Goal: Task Accomplishment & Management: Use online tool/utility

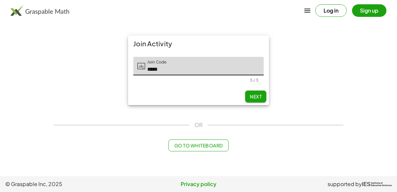
click at [258, 99] on span "Next" at bounding box center [256, 97] width 12 height 6
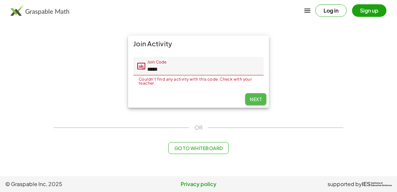
click at [258, 99] on span "Next" at bounding box center [256, 99] width 12 height 6
click at [163, 69] on input "*****" at bounding box center [204, 66] width 119 height 19
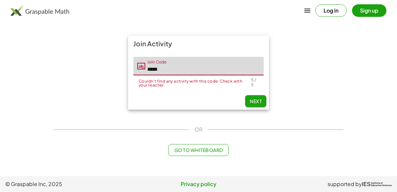
click at [166, 70] on input "*****" at bounding box center [204, 66] width 119 height 19
type input "*"
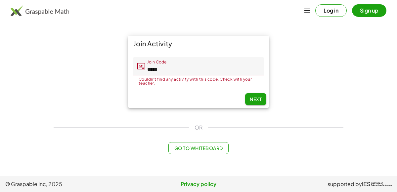
click at [165, 69] on input "*****" at bounding box center [204, 66] width 119 height 19
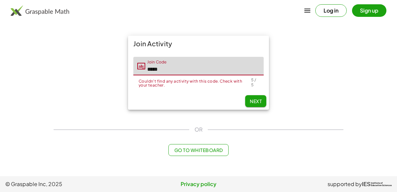
click at [255, 103] on span "Next" at bounding box center [256, 101] width 12 height 6
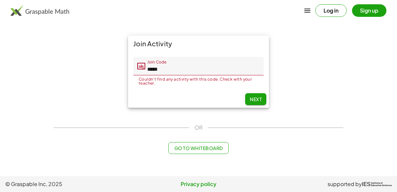
click at [169, 70] on input "*****" at bounding box center [204, 66] width 119 height 19
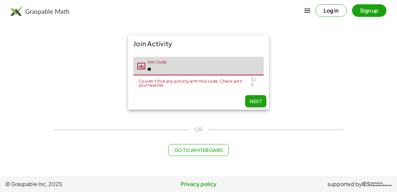
type input "*"
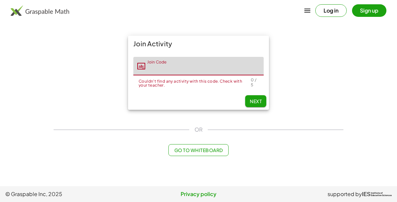
click at [232, 70] on input "Join Code" at bounding box center [204, 66] width 119 height 19
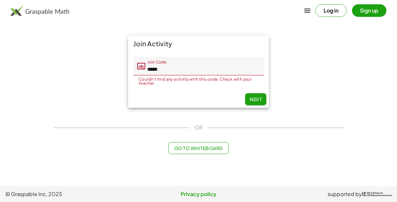
click at [256, 100] on span "Next" at bounding box center [256, 99] width 12 height 6
click at [255, 97] on span "Next" at bounding box center [256, 99] width 12 height 6
click at [252, 101] on span "Next" at bounding box center [256, 99] width 12 height 6
click at [249, 98] on button "Next" at bounding box center [255, 99] width 21 height 12
click at [248, 100] on button "Next" at bounding box center [255, 99] width 21 height 12
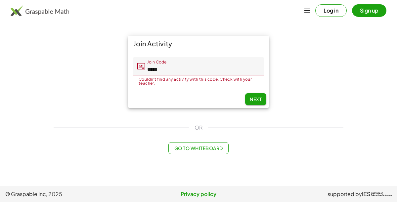
click at [228, 67] on input "*****" at bounding box center [204, 66] width 119 height 19
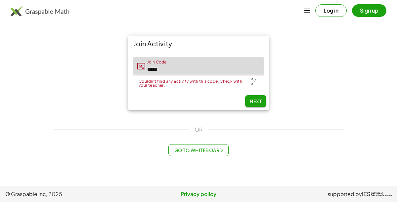
click at [230, 72] on input "*****" at bounding box center [204, 66] width 119 height 19
type input "*"
type input "*****"
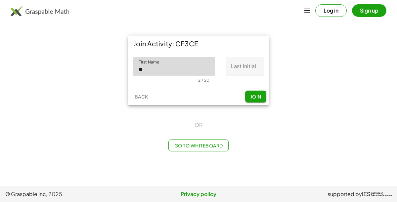
type input "**"
click at [249, 69] on input "Last Initial" at bounding box center [245, 66] width 38 height 19
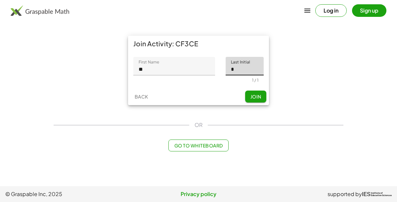
type input "*"
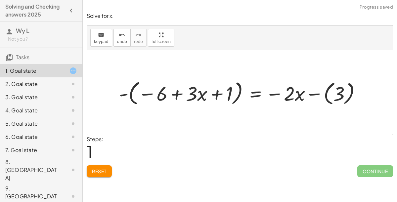
click at [103, 172] on span "Reset" at bounding box center [99, 172] width 15 height 6
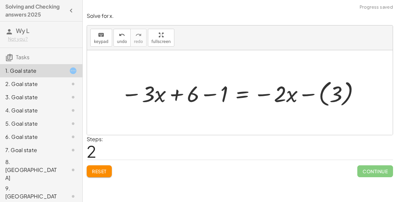
click at [107, 169] on button "Reset" at bounding box center [99, 172] width 25 height 12
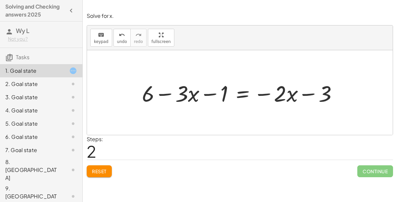
click at [104, 171] on span "Reset" at bounding box center [99, 172] width 15 height 6
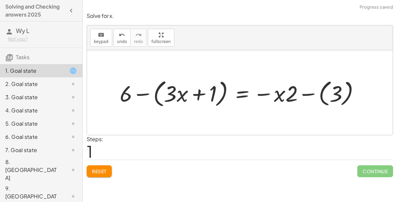
click at [108, 171] on button "Reset" at bounding box center [99, 172] width 25 height 12
click at [109, 173] on button "Reset" at bounding box center [99, 172] width 25 height 12
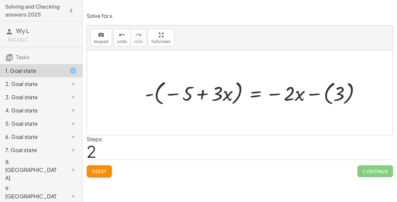
click at [107, 174] on button "Reset" at bounding box center [99, 172] width 25 height 12
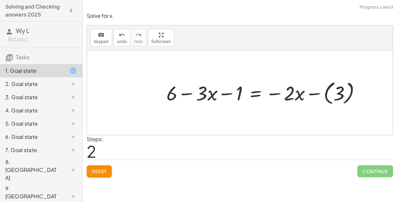
click at [106, 171] on span "Reset" at bounding box center [99, 172] width 15 height 6
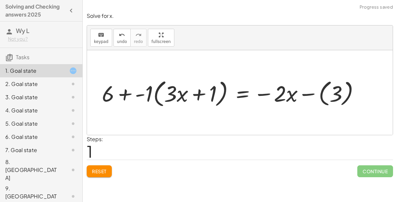
click at [102, 171] on span "Reset" at bounding box center [99, 172] width 15 height 6
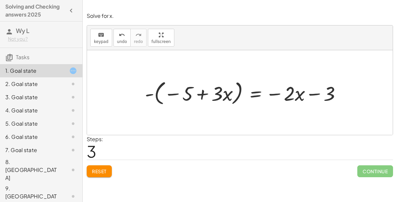
click at [105, 172] on span "Reset" at bounding box center [99, 172] width 15 height 6
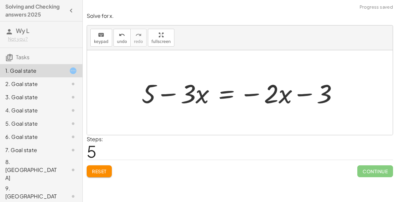
click at [381, 173] on span "Continue" at bounding box center [376, 172] width 36 height 12
click at [112, 170] on button "Reset" at bounding box center [99, 172] width 25 height 12
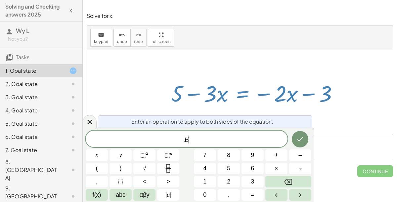
click at [307, 151] on button "–" at bounding box center [300, 156] width 22 height 12
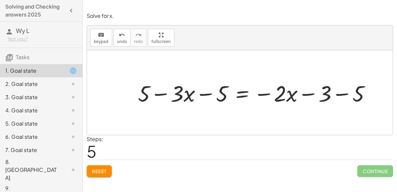
click at [206, 94] on div at bounding box center [257, 92] width 245 height 29
drag, startPoint x: 221, startPoint y: 91, endPoint x: 134, endPoint y: 83, distance: 86.8
click at [135, 83] on div at bounding box center [257, 92] width 245 height 29
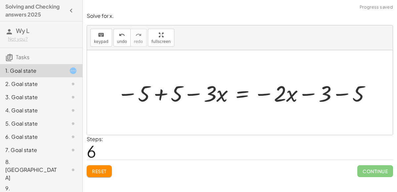
click at [164, 94] on div at bounding box center [245, 92] width 262 height 29
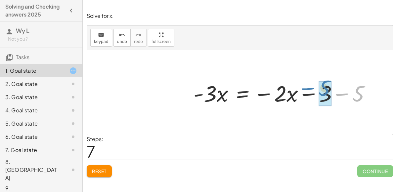
drag, startPoint x: 357, startPoint y: 89, endPoint x: 323, endPoint y: 84, distance: 34.5
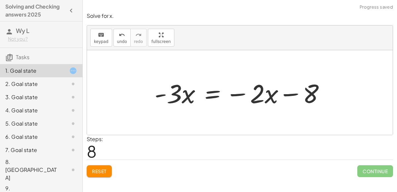
click at [208, 93] on div at bounding box center [242, 93] width 183 height 34
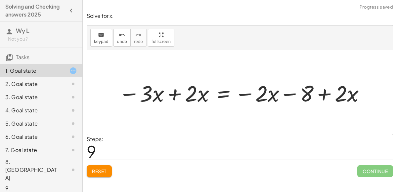
click at [189, 95] on div at bounding box center [243, 92] width 254 height 29
click at [170, 93] on div at bounding box center [243, 92] width 254 height 29
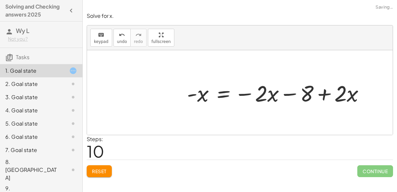
click at [323, 93] on div at bounding box center [279, 92] width 190 height 29
drag, startPoint x: 351, startPoint y: 91, endPoint x: 266, endPoint y: 88, distance: 85.5
click at [266, 88] on div at bounding box center [279, 92] width 190 height 29
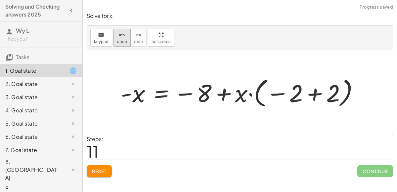
click at [117, 34] on div "undo" at bounding box center [122, 35] width 10 height 8
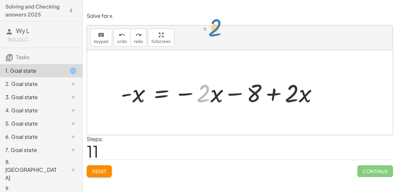
drag, startPoint x: 202, startPoint y: 93, endPoint x: 211, endPoint y: 27, distance: 66.5
click at [211, 94] on div at bounding box center [222, 92] width 209 height 32
click at [272, 93] on div at bounding box center [222, 92] width 209 height 32
drag, startPoint x: 300, startPoint y: 94, endPoint x: 306, endPoint y: 35, distance: 59.9
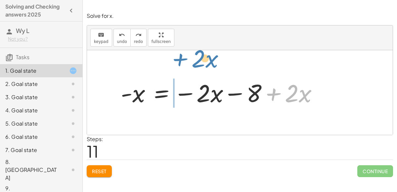
drag, startPoint x: 289, startPoint y: 83, endPoint x: 196, endPoint y: 49, distance: 99.6
click at [196, 49] on div "keyboard keypad undo undo redo redo fullscreen + 6 − ( + · 3 · x + 1 ) = − · 2 …" at bounding box center [240, 80] width 306 height 110
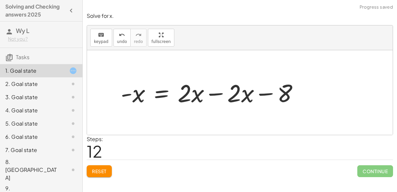
click at [209, 93] on div at bounding box center [213, 92] width 190 height 32
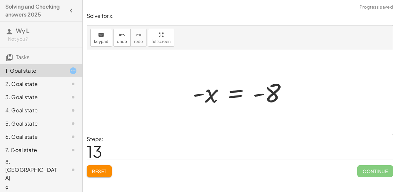
click at [271, 94] on div at bounding box center [242, 92] width 107 height 33
click at [229, 95] on div at bounding box center [242, 92] width 107 height 33
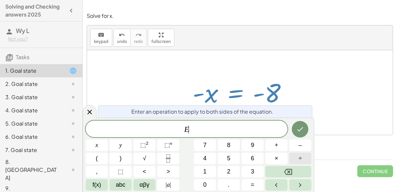
click at [304, 159] on button "÷" at bounding box center [300, 159] width 22 height 12
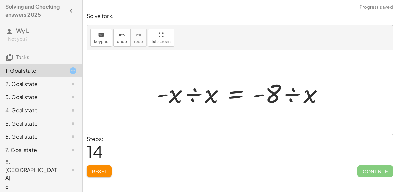
click at [195, 95] on div at bounding box center [242, 93] width 179 height 34
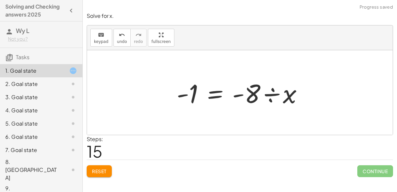
click at [284, 94] on div at bounding box center [242, 93] width 138 height 34
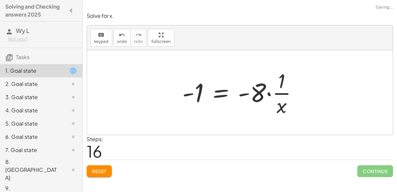
click at [268, 93] on div at bounding box center [242, 92] width 127 height 51
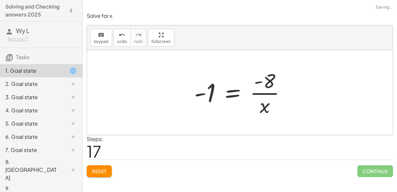
click at [271, 87] on div at bounding box center [243, 92] width 104 height 51
click at [123, 33] on div "undo" at bounding box center [122, 35] width 10 height 8
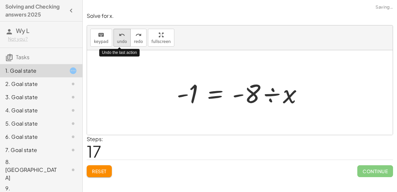
click at [123, 33] on div "undo" at bounding box center [122, 35] width 10 height 8
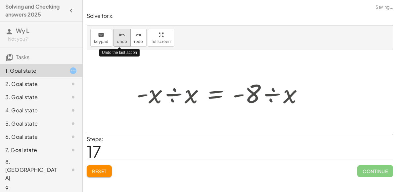
click at [123, 33] on div "undo" at bounding box center [122, 35] width 10 height 8
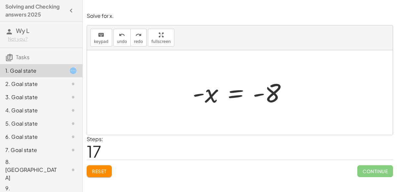
click at [232, 94] on div at bounding box center [242, 92] width 107 height 33
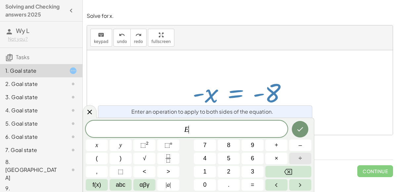
click at [301, 159] on span "÷" at bounding box center [300, 158] width 3 height 9
click at [294, 146] on button "–" at bounding box center [300, 146] width 22 height 12
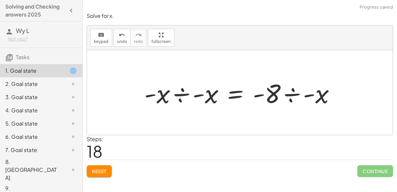
click at [180, 94] on div at bounding box center [242, 93] width 203 height 34
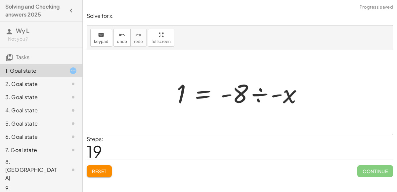
click at [280, 98] on div at bounding box center [242, 93] width 138 height 34
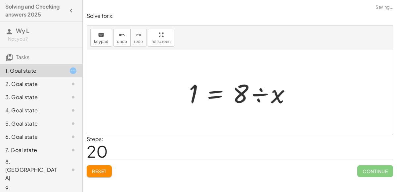
click at [272, 97] on div at bounding box center [243, 93] width 114 height 34
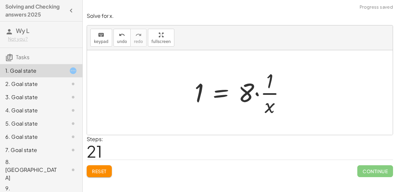
click at [258, 95] on div at bounding box center [242, 92] width 103 height 51
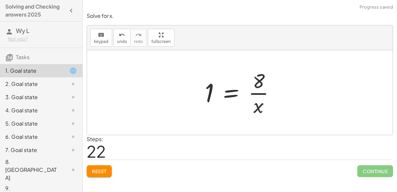
click at [258, 94] on div at bounding box center [243, 92] width 82 height 51
click at [208, 92] on div at bounding box center [243, 92] width 82 height 51
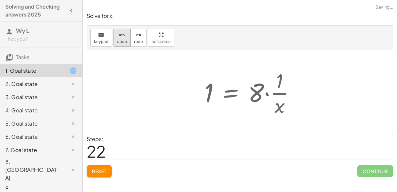
click at [114, 33] on button "undo undo" at bounding box center [122, 38] width 17 height 18
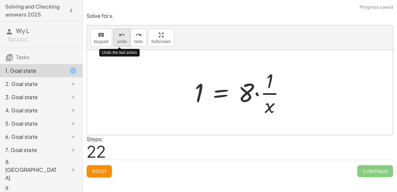
click at [117, 34] on div "undo" at bounding box center [122, 35] width 10 height 8
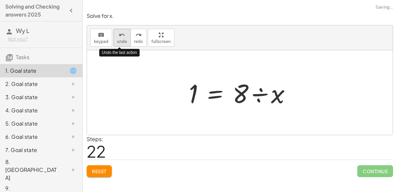
click at [117, 34] on div "undo" at bounding box center [122, 35] width 10 height 8
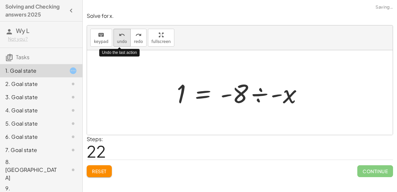
click at [117, 34] on div "undo" at bounding box center [122, 35] width 10 height 8
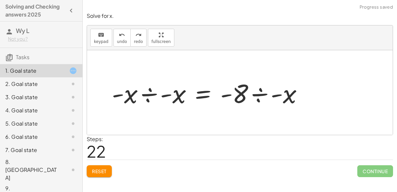
click at [149, 87] on div at bounding box center [210, 93] width 203 height 34
click at [258, 94] on div at bounding box center [242, 93] width 138 height 34
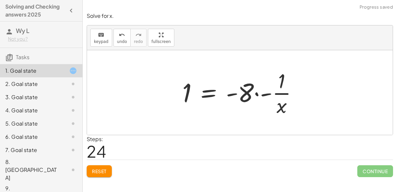
click at [257, 93] on div at bounding box center [242, 92] width 127 height 51
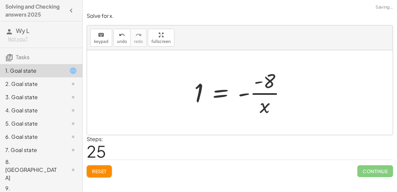
click at [246, 94] on div at bounding box center [243, 92] width 104 height 51
click at [221, 93] on div at bounding box center [243, 92] width 104 height 51
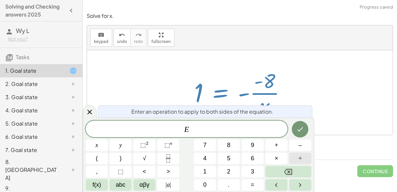
click at [298, 155] on button "÷" at bounding box center [300, 159] width 22 height 12
click at [302, 142] on button "–" at bounding box center [300, 146] width 22 height 12
click at [204, 169] on span "1" at bounding box center [204, 172] width 3 height 9
click at [299, 130] on icon "Done" at bounding box center [300, 129] width 8 height 8
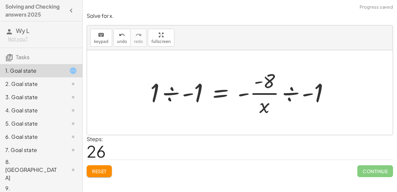
click at [171, 91] on div at bounding box center [242, 92] width 191 height 51
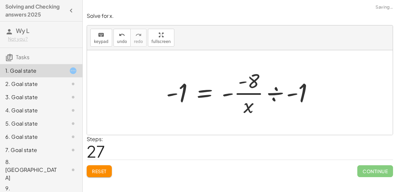
click at [175, 92] on div at bounding box center [243, 92] width 160 height 51
click at [273, 91] on div at bounding box center [243, 92] width 160 height 51
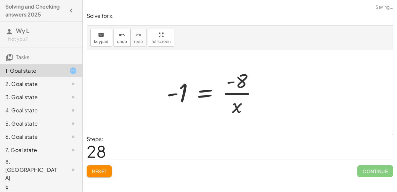
click at [236, 91] on div at bounding box center [215, 92] width 104 height 51
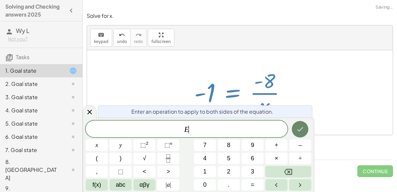
click at [298, 128] on icon "Done" at bounding box center [300, 129] width 8 height 8
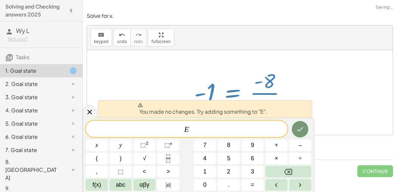
click at [309, 82] on div at bounding box center [240, 92] width 306 height 85
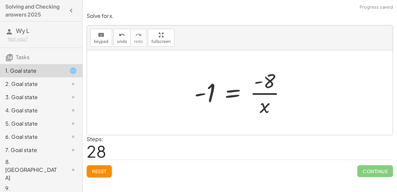
click at [51, 85] on div "2. Goal state" at bounding box center [31, 84] width 53 height 8
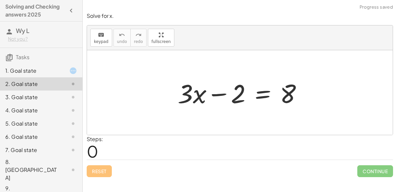
click at [62, 70] on div at bounding box center [68, 71] width 19 height 8
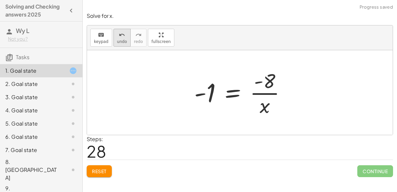
click at [119, 33] on icon "undo" at bounding box center [122, 35] width 6 height 8
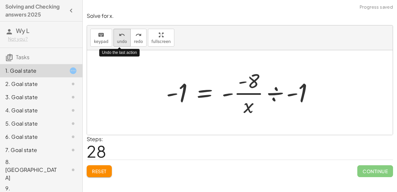
click at [119, 33] on icon "undo" at bounding box center [122, 35] width 6 height 8
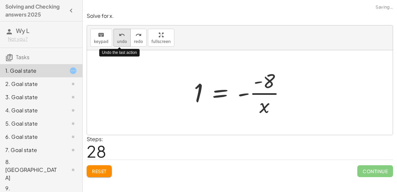
click at [119, 34] on icon "undo" at bounding box center [122, 35] width 6 height 8
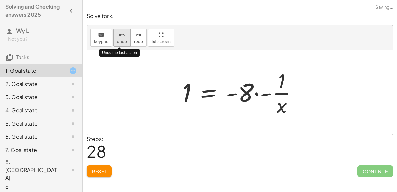
click at [119, 34] on icon "undo" at bounding box center [122, 35] width 6 height 8
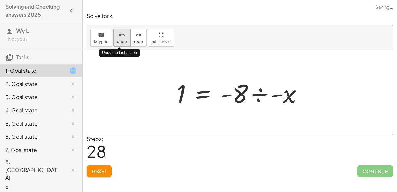
click at [119, 34] on icon "undo" at bounding box center [122, 35] width 6 height 8
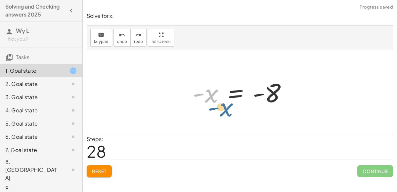
drag, startPoint x: 215, startPoint y: 94, endPoint x: 231, endPoint y: 106, distance: 20.4
click at [231, 106] on div at bounding box center [242, 92] width 107 height 33
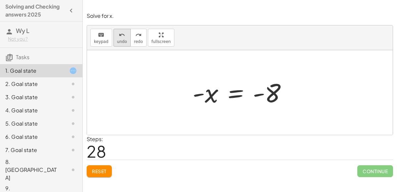
click at [114, 30] on button "undo undo" at bounding box center [122, 38] width 17 height 18
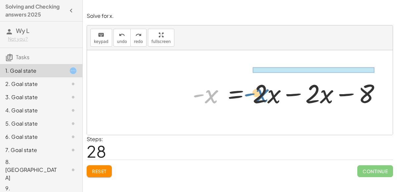
drag, startPoint x: 211, startPoint y: 97, endPoint x: 262, endPoint y: 95, distance: 51.0
click at [262, 95] on div at bounding box center [289, 93] width 200 height 34
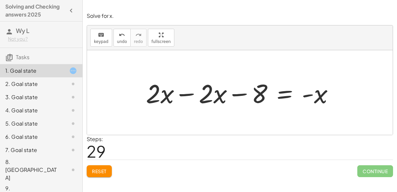
click at [283, 92] on div at bounding box center [243, 93] width 200 height 34
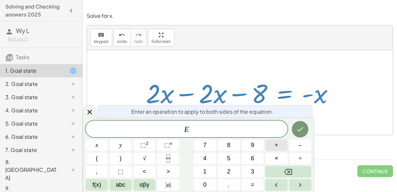
click at [273, 144] on button "+" at bounding box center [277, 146] width 22 height 12
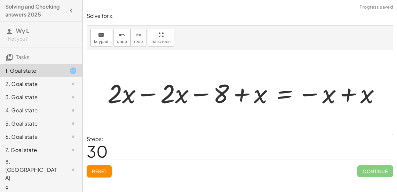
click at [253, 96] on div at bounding box center [246, 93] width 285 height 34
click at [244, 93] on div at bounding box center [246, 93] width 285 height 34
click at [350, 96] on div at bounding box center [246, 93] width 285 height 34
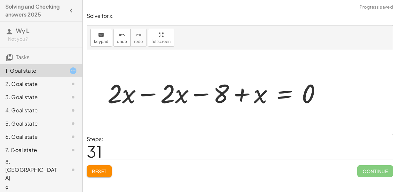
click at [316, 80] on div at bounding box center [217, 93] width 226 height 34
click at [97, 169] on span "Reset" at bounding box center [99, 172] width 15 height 6
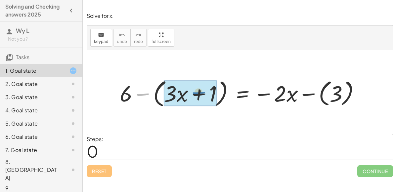
drag, startPoint x: 139, startPoint y: 91, endPoint x: 193, endPoint y: 90, distance: 54.3
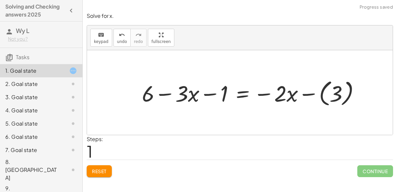
click at [335, 92] on div at bounding box center [254, 92] width 230 height 31
click at [178, 96] on div at bounding box center [243, 92] width 208 height 29
click at [235, 95] on div at bounding box center [243, 92] width 208 height 29
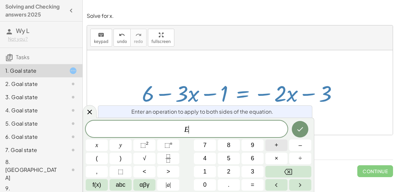
click at [275, 148] on span "+" at bounding box center [277, 145] width 4 height 9
click at [248, 170] on button "3" at bounding box center [253, 172] width 22 height 12
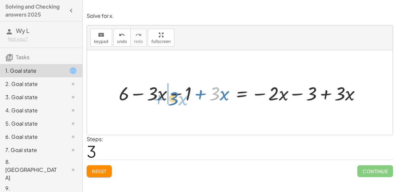
drag, startPoint x: 209, startPoint y: 92, endPoint x: 168, endPoint y: 96, distance: 42.0
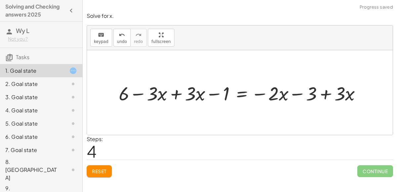
click at [171, 94] on div at bounding box center [243, 92] width 255 height 25
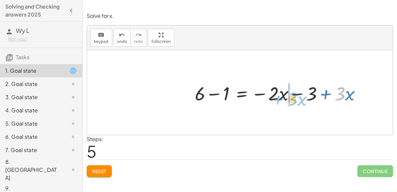
drag, startPoint x: 339, startPoint y: 91, endPoint x: 274, endPoint y: 89, distance: 65.3
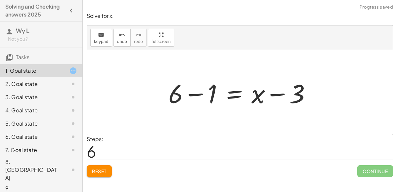
click at [196, 91] on div at bounding box center [242, 93] width 155 height 34
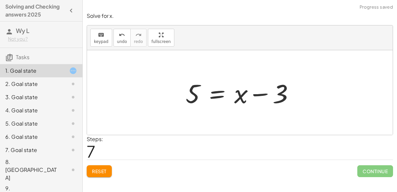
click at [262, 95] on div at bounding box center [242, 93] width 120 height 34
click at [213, 94] on div at bounding box center [242, 93] width 120 height 34
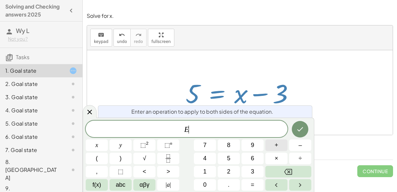
click at [271, 148] on button "+" at bounding box center [277, 146] width 22 height 12
click at [245, 168] on button "3" at bounding box center [253, 172] width 22 height 12
click at [299, 130] on icon "Done" at bounding box center [301, 129] width 6 height 4
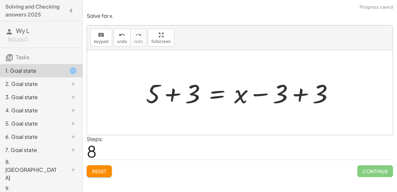
click at [174, 84] on div at bounding box center [243, 93] width 200 height 34
click at [303, 94] on div at bounding box center [262, 93] width 162 height 34
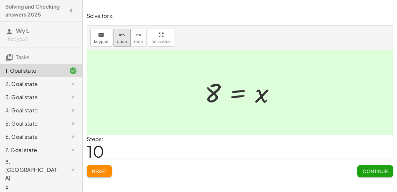
click at [125, 34] on button "undo undo" at bounding box center [122, 38] width 17 height 18
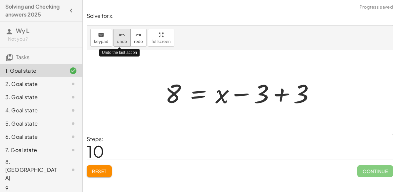
click at [123, 36] on div "undo" at bounding box center [122, 35] width 10 height 8
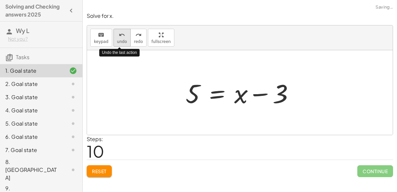
click at [123, 36] on div "undo" at bounding box center [122, 35] width 10 height 8
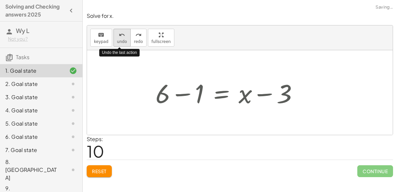
click at [123, 36] on div "undo" at bounding box center [122, 35] width 10 height 8
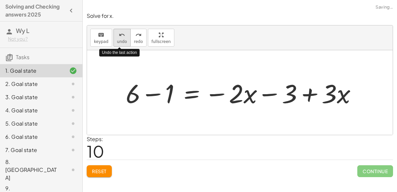
click at [123, 36] on div "undo" at bounding box center [122, 35] width 10 height 8
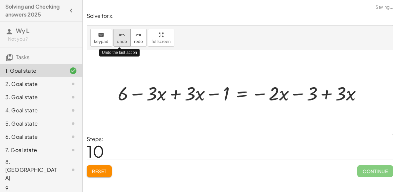
click at [123, 36] on div "undo" at bounding box center [122, 35] width 10 height 8
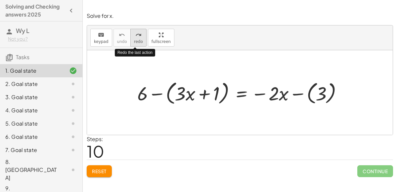
click at [137, 36] on icon "redo" at bounding box center [138, 35] width 6 height 8
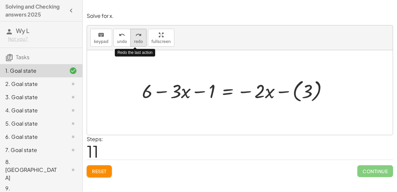
click at [137, 36] on icon "redo" at bounding box center [138, 35] width 6 height 8
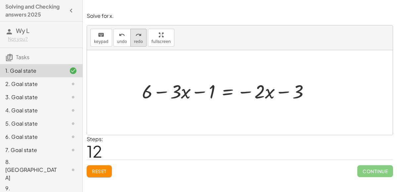
click at [135, 35] on icon "redo" at bounding box center [138, 35] width 6 height 8
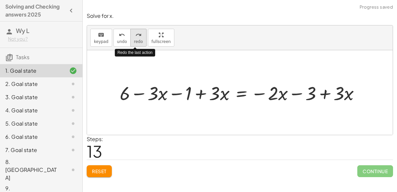
click at [135, 37] on icon "redo" at bounding box center [138, 35] width 6 height 8
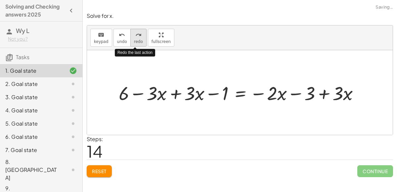
click at [135, 37] on icon "redo" at bounding box center [138, 35] width 6 height 8
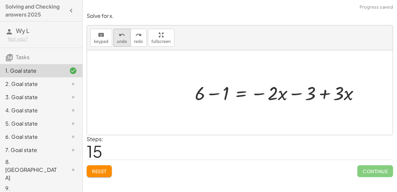
click at [119, 40] on span "undo" at bounding box center [122, 41] width 10 height 5
click at [118, 41] on span "undo" at bounding box center [122, 41] width 10 height 5
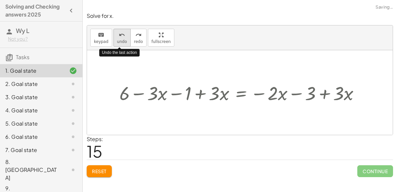
click at [118, 41] on span "undo" at bounding box center [122, 41] width 10 height 5
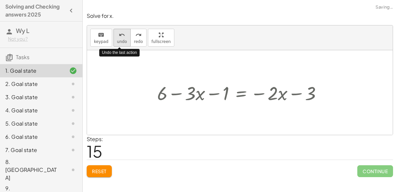
click at [118, 41] on span "undo" at bounding box center [122, 41] width 10 height 5
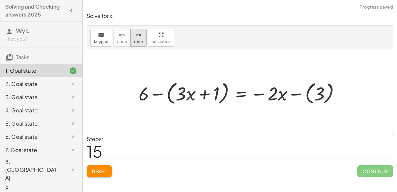
click at [130, 40] on button "redo redo" at bounding box center [138, 38] width 16 height 18
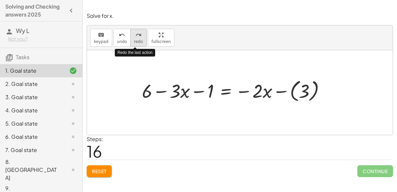
click at [130, 40] on button "redo redo" at bounding box center [138, 38] width 16 height 18
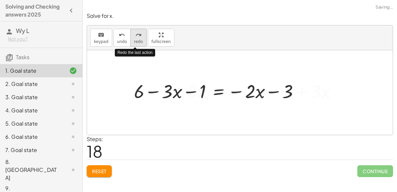
click at [130, 40] on button "redo redo" at bounding box center [138, 38] width 16 height 18
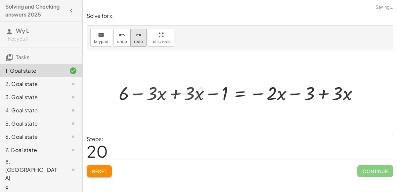
click at [135, 31] on icon "redo" at bounding box center [138, 35] width 6 height 8
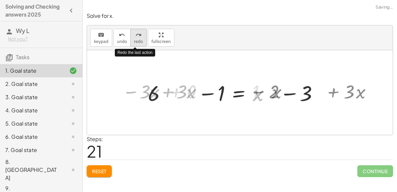
click at [135, 31] on icon "redo" at bounding box center [138, 35] width 6 height 8
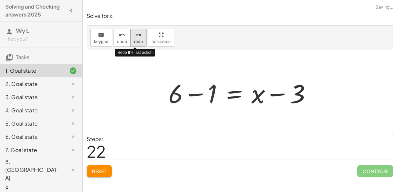
click at [135, 31] on icon "redo" at bounding box center [138, 35] width 6 height 8
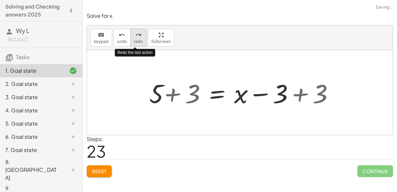
click at [135, 31] on icon "redo" at bounding box center [138, 35] width 6 height 8
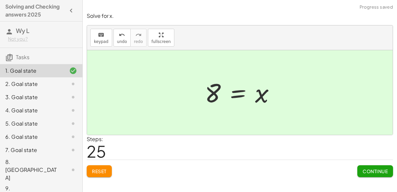
click at [369, 167] on button "Continue" at bounding box center [376, 172] width 36 height 12
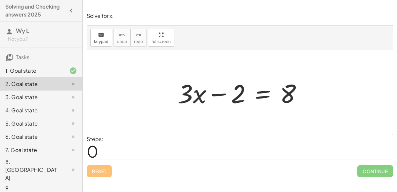
click at [217, 93] on div at bounding box center [242, 93] width 136 height 34
click at [265, 94] on div at bounding box center [242, 93] width 136 height 34
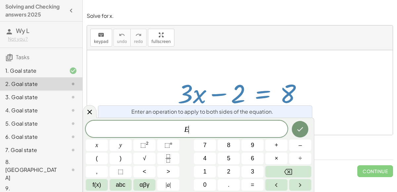
click at [317, 58] on div at bounding box center [240, 92] width 306 height 85
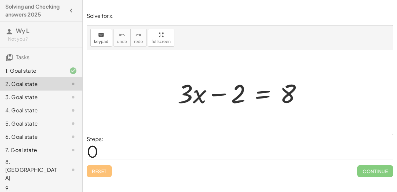
click at [200, 96] on div at bounding box center [242, 93] width 136 height 34
click at [285, 93] on div at bounding box center [242, 93] width 136 height 34
click at [212, 93] on div at bounding box center [242, 93] width 136 height 34
drag, startPoint x: 191, startPoint y: 96, endPoint x: 199, endPoint y: 99, distance: 8.5
click at [199, 99] on div at bounding box center [242, 93] width 136 height 34
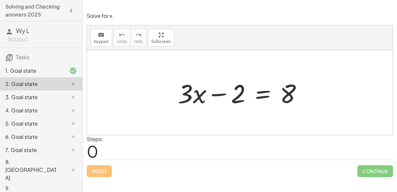
click at [259, 91] on div at bounding box center [242, 93] width 136 height 34
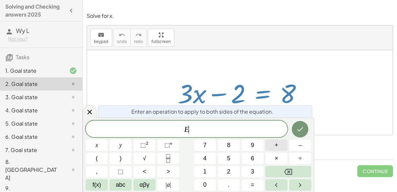
click at [280, 145] on button "+" at bounding box center [277, 146] width 22 height 12
click at [235, 171] on button "2" at bounding box center [229, 172] width 22 height 12
click at [301, 124] on button "Done" at bounding box center [300, 129] width 17 height 17
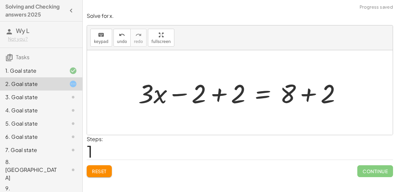
click at [215, 98] on div at bounding box center [242, 93] width 215 height 34
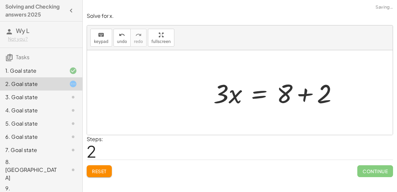
click at [310, 99] on div at bounding box center [278, 93] width 136 height 34
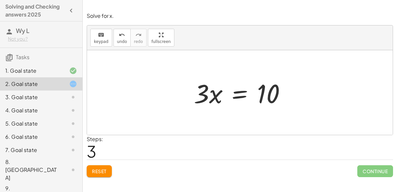
click at [236, 95] on div at bounding box center [243, 93] width 104 height 34
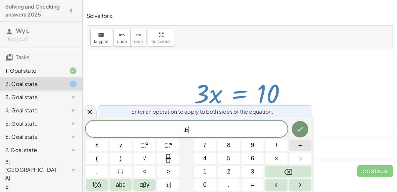
click at [300, 148] on span "–" at bounding box center [300, 145] width 3 height 9
click at [227, 173] on button "2" at bounding box center [229, 172] width 22 height 12
click at [300, 126] on icon "Done" at bounding box center [300, 129] width 8 height 8
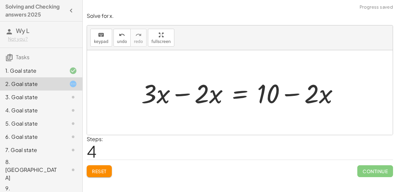
click at [184, 96] on div at bounding box center [243, 93] width 210 height 34
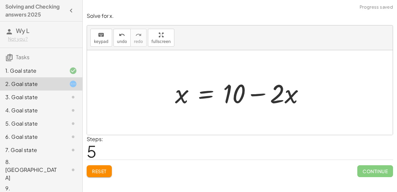
click at [265, 84] on div at bounding box center [242, 93] width 141 height 34
click at [202, 95] on div at bounding box center [242, 93] width 141 height 34
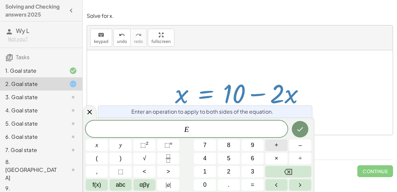
click at [276, 146] on span "+" at bounding box center [277, 145] width 4 height 9
click at [225, 175] on button "2" at bounding box center [229, 172] width 22 height 12
click at [300, 130] on icon "Done" at bounding box center [301, 129] width 6 height 4
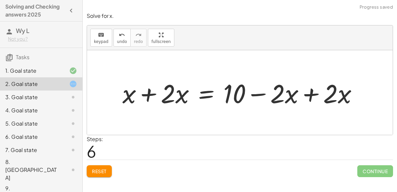
click at [319, 97] on div at bounding box center [242, 93] width 247 height 34
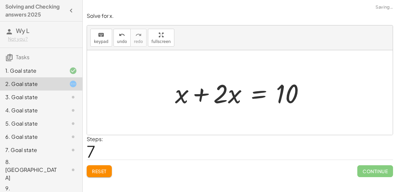
click at [202, 94] on div at bounding box center [242, 93] width 141 height 34
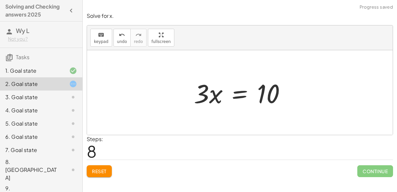
click at [105, 173] on span "Reset" at bounding box center [99, 172] width 15 height 6
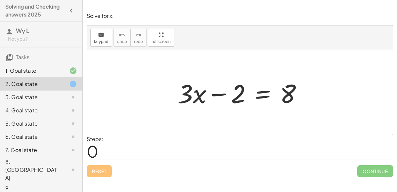
click at [262, 91] on div at bounding box center [242, 93] width 136 height 34
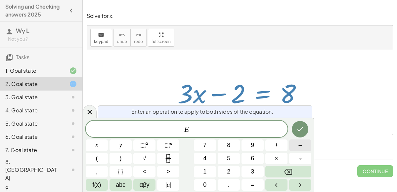
click at [299, 140] on button "–" at bounding box center [300, 146] width 22 height 12
click at [254, 170] on span "3" at bounding box center [252, 172] width 3 height 9
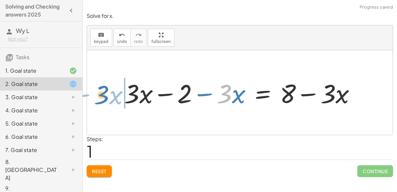
drag, startPoint x: 228, startPoint y: 89, endPoint x: 105, endPoint y: 90, distance: 122.8
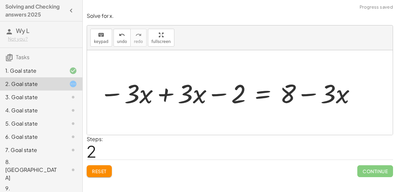
click at [170, 91] on div at bounding box center [228, 93] width 264 height 34
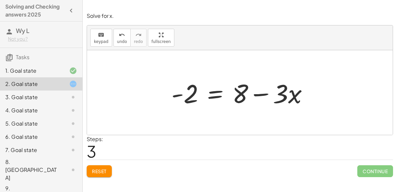
click at [219, 93] on div at bounding box center [242, 93] width 149 height 34
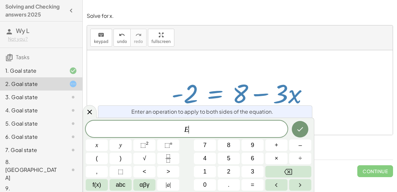
click at [175, 76] on div at bounding box center [242, 93] width 149 height 34
click at [204, 127] on span "E ​" at bounding box center [187, 129] width 202 height 9
click at [196, 99] on div at bounding box center [242, 93] width 149 height 34
click at [206, 76] on div at bounding box center [242, 93] width 149 height 34
click at [288, 89] on div at bounding box center [242, 93] width 149 height 34
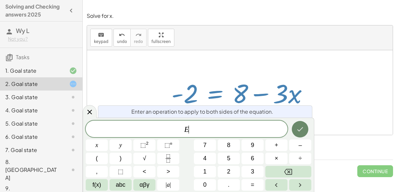
click at [298, 129] on icon "Done" at bounding box center [300, 129] width 8 height 8
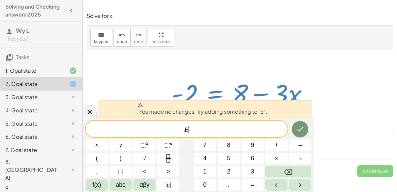
click at [336, 108] on div at bounding box center [240, 92] width 306 height 85
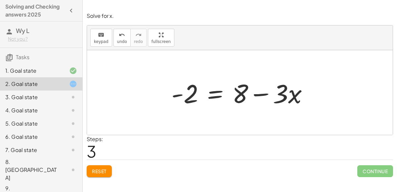
click at [109, 174] on button "Reset" at bounding box center [99, 172] width 25 height 12
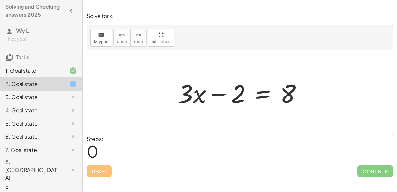
click at [261, 97] on div at bounding box center [242, 93] width 136 height 34
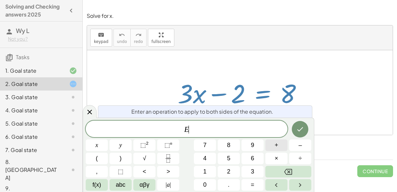
click at [270, 144] on button "+" at bounding box center [277, 146] width 22 height 12
click at [291, 172] on icon "Backspace" at bounding box center [288, 172] width 8 height 8
click at [293, 147] on button "–" at bounding box center [300, 146] width 22 height 12
click at [253, 172] on span "3" at bounding box center [252, 172] width 3 height 9
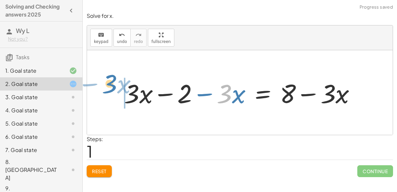
drag, startPoint x: 223, startPoint y: 98, endPoint x: 108, endPoint y: 88, distance: 115.3
click at [108, 88] on div "+ · 3 · x − 2 = 8 · 3 − · x + · 3 · x − 2 = 8 − · 3 · x + − · 3 · x" at bounding box center [240, 92] width 306 height 85
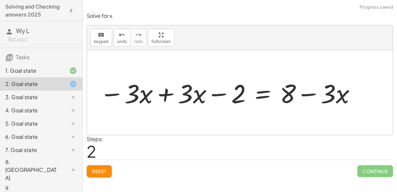
click at [166, 96] on div at bounding box center [228, 93] width 264 height 34
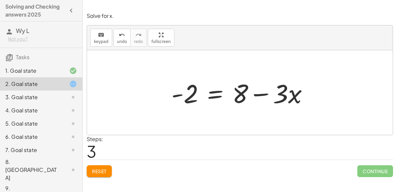
click at [291, 86] on div at bounding box center [242, 93] width 149 height 34
click at [277, 93] on div at bounding box center [242, 93] width 149 height 34
click at [289, 96] on div at bounding box center [242, 93] width 149 height 34
click at [185, 93] on div at bounding box center [242, 93] width 149 height 34
click at [105, 170] on span "Reset" at bounding box center [99, 172] width 15 height 6
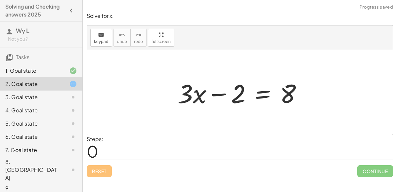
click at [262, 97] on div at bounding box center [242, 93] width 136 height 34
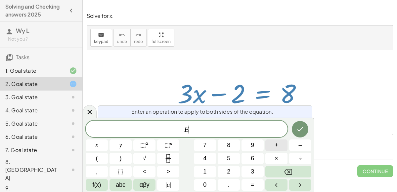
click at [275, 149] on span "+" at bounding box center [277, 145] width 4 height 9
click at [227, 168] on span "2" at bounding box center [228, 172] width 3 height 9
click at [297, 133] on button "Done" at bounding box center [300, 129] width 17 height 17
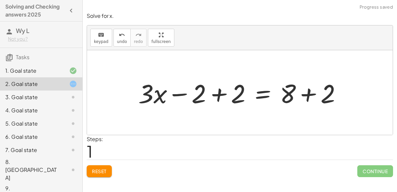
click at [210, 94] on div at bounding box center [242, 93] width 215 height 34
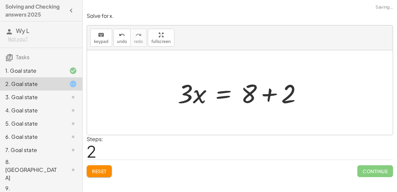
click at [265, 91] on div at bounding box center [242, 93] width 136 height 34
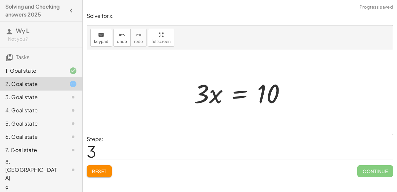
click at [101, 173] on span "Reset" at bounding box center [99, 172] width 15 height 6
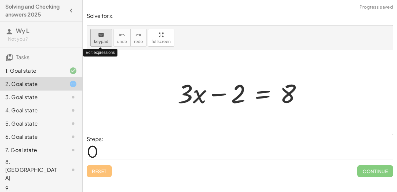
click at [103, 35] on icon "keyboard" at bounding box center [101, 35] width 6 height 8
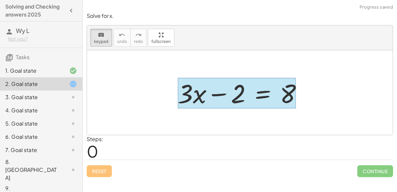
click at [253, 90] on div at bounding box center [237, 93] width 118 height 31
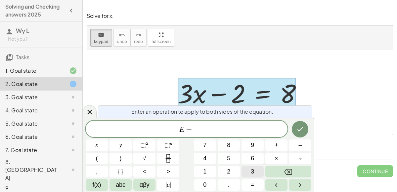
click at [249, 172] on button "3" at bounding box center [253, 172] width 22 height 12
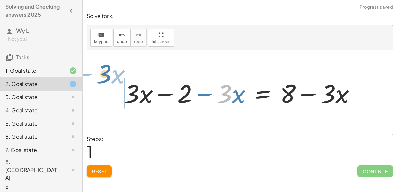
drag, startPoint x: 229, startPoint y: 92, endPoint x: 109, endPoint y: 73, distance: 122.1
click at [109, 73] on div "+ · 3 · x − 2 = 8 · 3 − · x + · 3 · x − 2 = 8 − · 3 · x + − · 3 · x" at bounding box center [240, 92] width 306 height 85
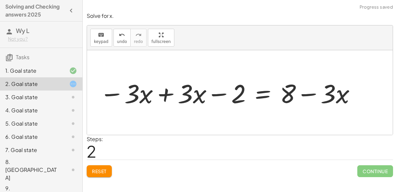
click at [162, 91] on div at bounding box center [228, 93] width 264 height 34
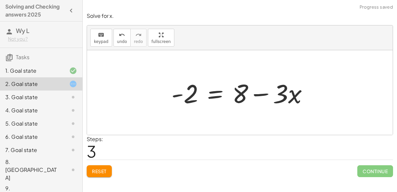
click at [193, 93] on div at bounding box center [242, 93] width 149 height 34
drag, startPoint x: 187, startPoint y: 94, endPoint x: 196, endPoint y: 95, distance: 9.0
click at [196, 95] on div at bounding box center [242, 93] width 149 height 34
click at [99, 37] on icon "keyboard" at bounding box center [101, 35] width 6 height 8
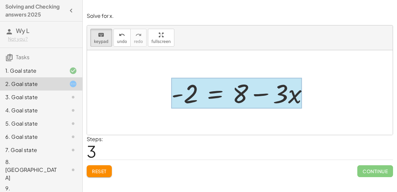
click at [213, 92] on div at bounding box center [237, 93] width 130 height 31
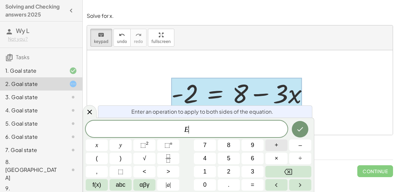
click at [272, 147] on button "+" at bounding box center [277, 146] width 22 height 12
click at [222, 170] on button "2" at bounding box center [229, 172] width 22 height 12
click at [301, 125] on icon "Done" at bounding box center [300, 129] width 8 height 8
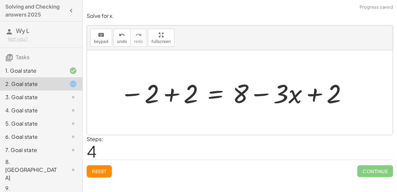
click at [172, 98] on div at bounding box center [234, 93] width 235 height 34
click at [279, 96] on div at bounding box center [269, 93] width 174 height 34
click at [109, 169] on button "Reset" at bounding box center [99, 172] width 25 height 12
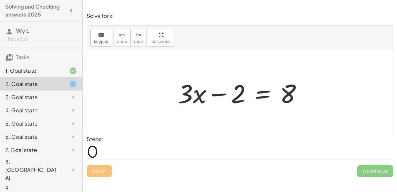
click at [178, 76] on div at bounding box center [242, 93] width 136 height 34
click at [100, 171] on div "Reset Continue" at bounding box center [240, 169] width 307 height 18
click at [90, 37] on button "keyboard keypad" at bounding box center [101, 38] width 22 height 18
click at [64, 67] on div at bounding box center [68, 71] width 19 height 8
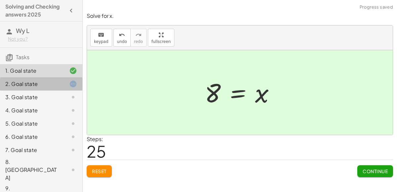
click at [53, 104] on div "2. Goal state" at bounding box center [41, 110] width 82 height 13
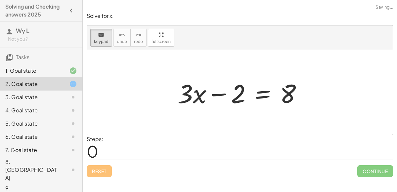
click at [93, 167] on div "Reset Continue" at bounding box center [240, 169] width 307 height 18
click at [184, 104] on div at bounding box center [185, 93] width 15 height 31
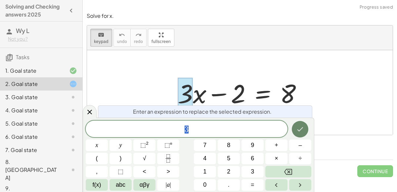
click at [298, 129] on icon "Done" at bounding box center [300, 129] width 8 height 8
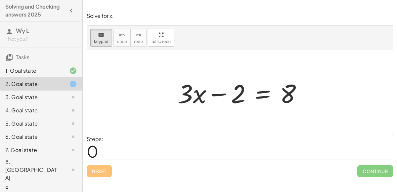
click at [113, 164] on div "Reset Continue" at bounding box center [240, 169] width 307 height 18
click at [148, 40] on button "fullscreen" at bounding box center [161, 38] width 26 height 18
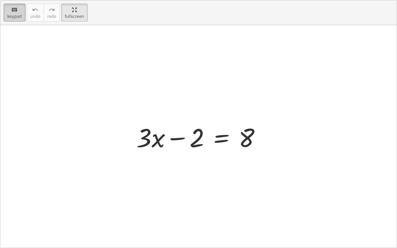
click at [22, 12] on button "keyboard keypad" at bounding box center [15, 13] width 22 height 18
click at [72, 0] on html "Solving and Checking answers 2025 Wy L Not you? Tasks 1. Goal state 2. Goal sta…" at bounding box center [198, 124] width 397 height 248
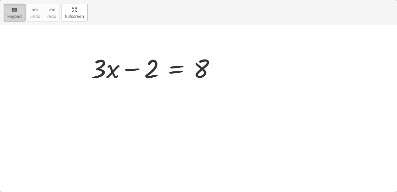
click at [22, 19] on span "keypad" at bounding box center [14, 16] width 15 height 5
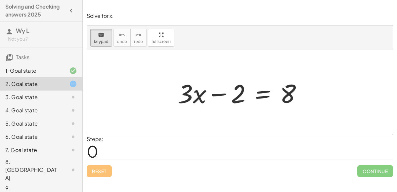
click at [52, 85] on div "2. Goal state" at bounding box center [31, 84] width 53 height 8
click at [101, 52] on div at bounding box center [240, 92] width 306 height 85
click at [99, 174] on div "Reset Continue" at bounding box center [240, 169] width 307 height 18
click at [96, 171] on div "Reset Continue" at bounding box center [240, 169] width 307 height 18
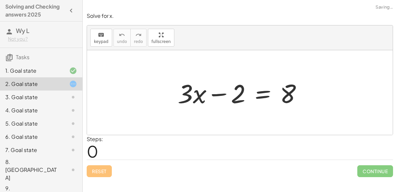
click at [96, 171] on div "Reset Continue" at bounding box center [240, 169] width 307 height 18
click at [102, 173] on div "Reset Continue" at bounding box center [240, 169] width 307 height 18
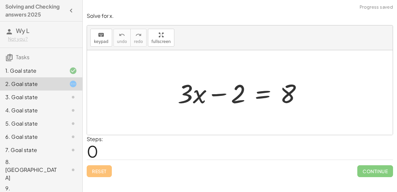
click at [102, 173] on div "Reset Continue" at bounding box center [240, 169] width 307 height 18
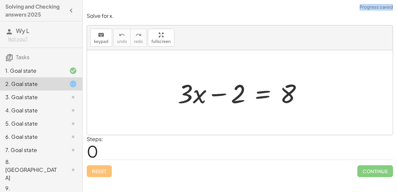
click at [102, 173] on div "Reset Continue" at bounding box center [240, 169] width 307 height 18
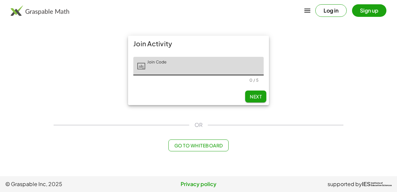
click at [162, 70] on input "Join Code" at bounding box center [204, 66] width 119 height 19
type input "*****"
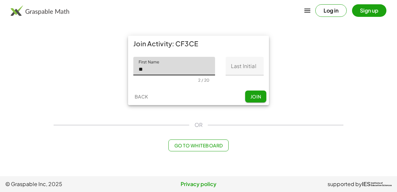
click at [183, 70] on input "**" at bounding box center [174, 66] width 82 height 19
type input "*****"
click at [234, 66] on input "Last Initial" at bounding box center [245, 66] width 38 height 19
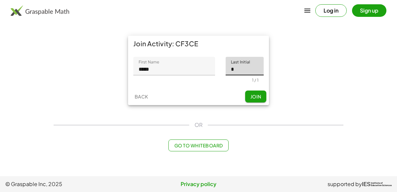
type input "*"
click at [253, 88] on div "Back Join" at bounding box center [198, 96] width 141 height 17
click at [255, 93] on button "Join" at bounding box center [255, 97] width 21 height 12
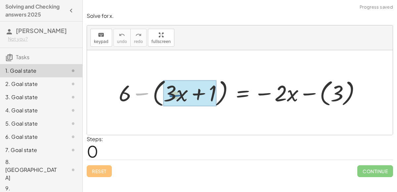
drag, startPoint x: 139, startPoint y: 93, endPoint x: 173, endPoint y: 94, distance: 34.1
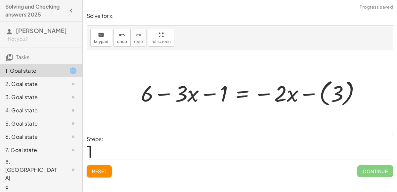
click at [238, 97] on div at bounding box center [254, 93] width 232 height 32
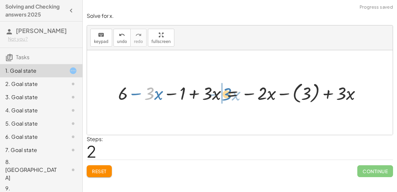
drag, startPoint x: 154, startPoint y: 94, endPoint x: 231, endPoint y: 94, distance: 77.5
click at [231, 94] on div at bounding box center [243, 92] width 256 height 25
click at [192, 92] on div at bounding box center [243, 92] width 256 height 25
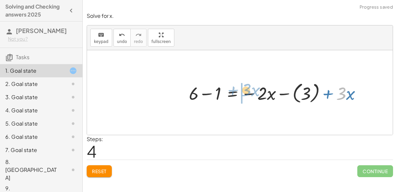
drag, startPoint x: 341, startPoint y: 93, endPoint x: 246, endPoint y: 89, distance: 94.5
click at [246, 89] on div at bounding box center [278, 92] width 185 height 25
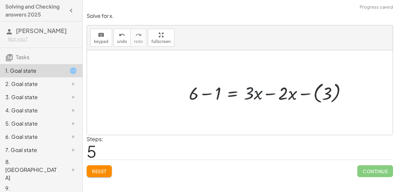
click at [270, 93] on div at bounding box center [271, 92] width 171 height 25
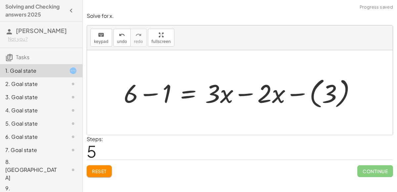
click at [241, 91] on div at bounding box center [243, 93] width 245 height 36
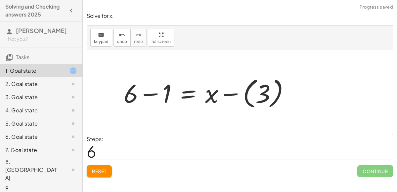
click at [154, 90] on div at bounding box center [210, 93] width 178 height 36
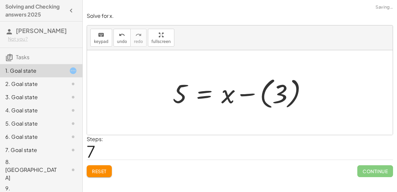
click at [269, 90] on div at bounding box center [243, 92] width 146 height 37
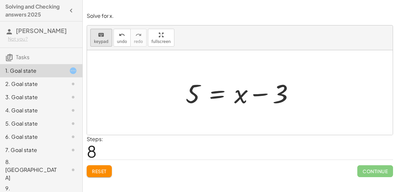
click at [102, 38] on button "keyboard keypad" at bounding box center [101, 38] width 22 height 18
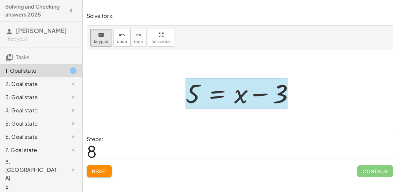
click at [223, 92] on div at bounding box center [237, 93] width 102 height 31
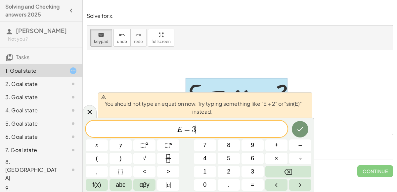
click at [192, 130] on span "3" at bounding box center [194, 130] width 4 height 8
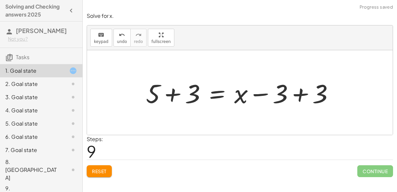
click at [300, 94] on div at bounding box center [243, 93] width 200 height 34
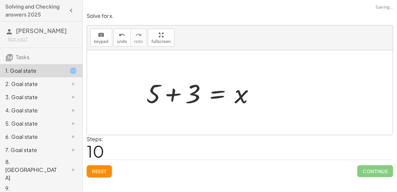
click at [178, 92] on div at bounding box center [203, 93] width 120 height 34
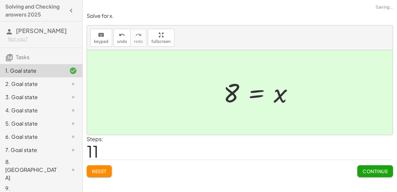
click at [369, 173] on span "Continue" at bounding box center [375, 172] width 25 height 6
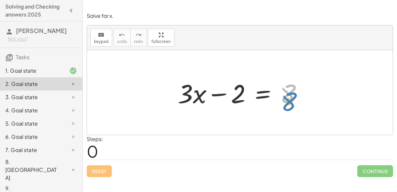
drag, startPoint x: 283, startPoint y: 92, endPoint x: 283, endPoint y: 99, distance: 7.0
click at [283, 99] on div at bounding box center [242, 93] width 136 height 34
click at [187, 97] on div at bounding box center [242, 93] width 136 height 34
click at [103, 35] on icon "keyboard" at bounding box center [101, 35] width 6 height 8
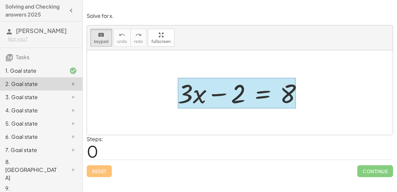
click at [264, 94] on div at bounding box center [237, 93] width 118 height 31
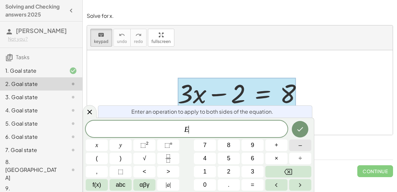
click at [300, 144] on span "–" at bounding box center [300, 145] width 3 height 9
click at [221, 170] on button "2" at bounding box center [229, 172] width 22 height 12
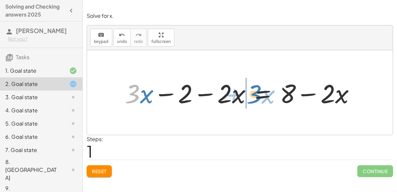
drag, startPoint x: 132, startPoint y: 92, endPoint x: 253, endPoint y: 93, distance: 121.5
click at [253, 93] on div at bounding box center [243, 93] width 242 height 34
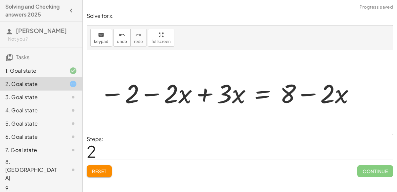
click at [198, 96] on div at bounding box center [228, 93] width 263 height 34
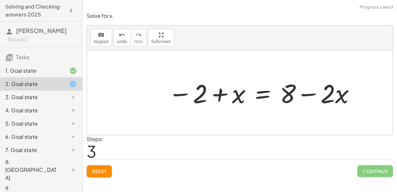
click at [313, 92] on div at bounding box center [262, 93] width 195 height 34
click at [315, 90] on div at bounding box center [262, 93] width 195 height 34
click at [102, 167] on button "Reset" at bounding box center [99, 172] width 25 height 12
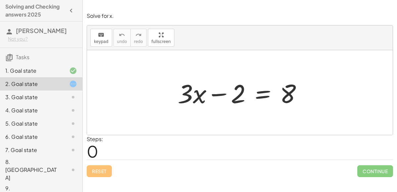
click at [218, 96] on div at bounding box center [242, 93] width 136 height 34
click at [97, 42] on span "keypad" at bounding box center [101, 41] width 15 height 5
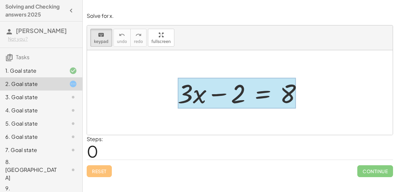
click at [261, 96] on div at bounding box center [237, 93] width 118 height 31
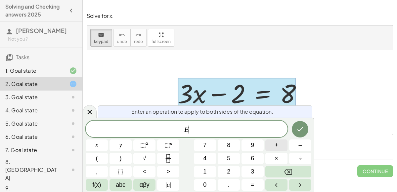
click at [272, 145] on button "+" at bounding box center [277, 146] width 22 height 12
click at [226, 170] on button "2" at bounding box center [229, 172] width 22 height 12
click at [298, 134] on button "Done" at bounding box center [300, 129] width 17 height 17
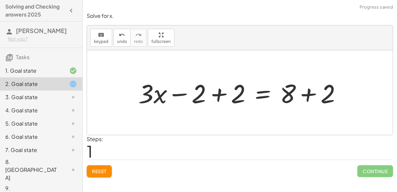
click at [217, 96] on div at bounding box center [242, 93] width 215 height 34
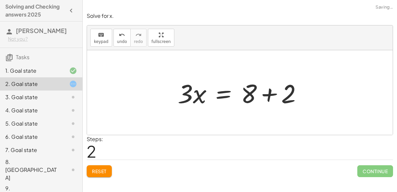
click at [309, 92] on div at bounding box center [242, 93] width 136 height 34
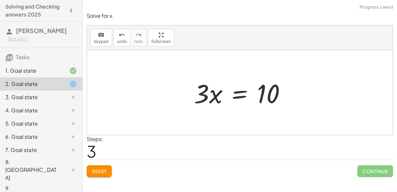
click at [212, 93] on div at bounding box center [243, 93] width 104 height 34
click at [236, 90] on div at bounding box center [243, 93] width 104 height 34
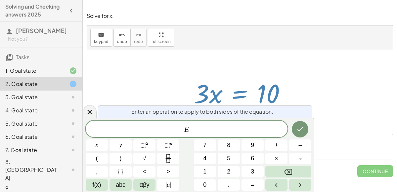
click at [312, 130] on div "Enter an operation to apply to both sides of the equation. E ​ x y ⬚ 2 ⬚ n 7 8 …" at bounding box center [199, 155] width 232 height 74
click at [300, 128] on icon "Done" at bounding box center [300, 129] width 8 height 8
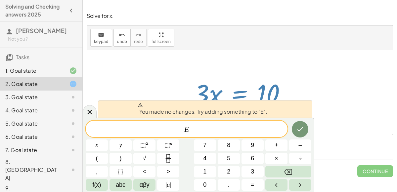
click at [209, 65] on div at bounding box center [240, 92] width 306 height 85
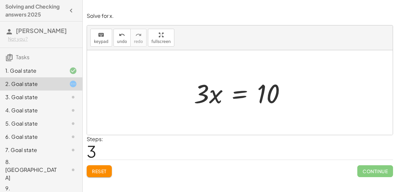
click at [106, 169] on span "Reset" at bounding box center [99, 172] width 15 height 6
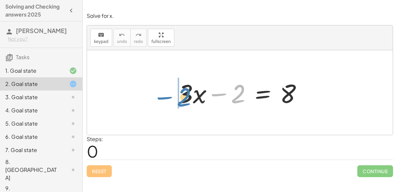
drag, startPoint x: 237, startPoint y: 93, endPoint x: 182, endPoint y: 96, distance: 55.0
click at [182, 96] on div at bounding box center [242, 93] width 136 height 34
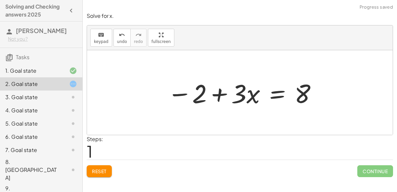
click at [227, 92] on div at bounding box center [242, 93] width 157 height 34
click at [99, 40] on span "keypad" at bounding box center [101, 41] width 15 height 5
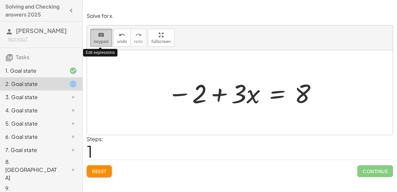
click at [97, 40] on span "keypad" at bounding box center [101, 41] width 15 height 5
click at [274, 93] on div at bounding box center [242, 93] width 157 height 34
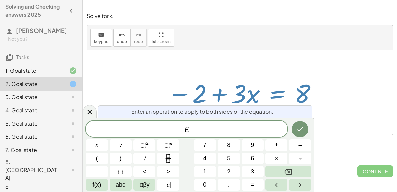
click at [275, 69] on div at bounding box center [240, 92] width 306 height 85
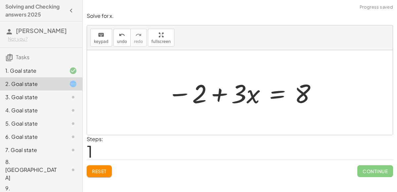
click at [296, 41] on div "keyboard keypad undo undo redo redo fullscreen" at bounding box center [240, 37] width 306 height 25
click at [92, 172] on span "Reset" at bounding box center [99, 172] width 15 height 6
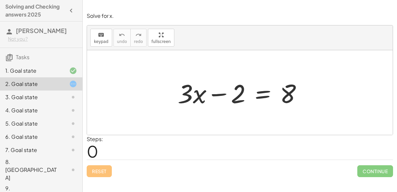
click at [47, 98] on div "3. Goal state" at bounding box center [31, 97] width 53 height 8
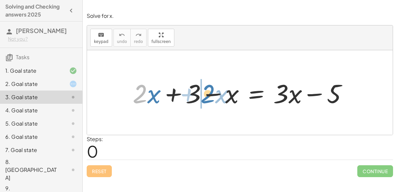
drag, startPoint x: 139, startPoint y: 97, endPoint x: 208, endPoint y: 97, distance: 68.9
click at [208, 97] on div at bounding box center [242, 93] width 226 height 34
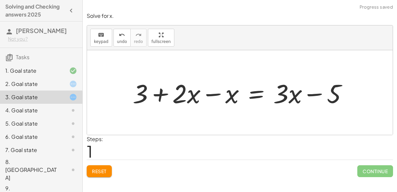
click at [216, 95] on div at bounding box center [242, 93] width 226 height 34
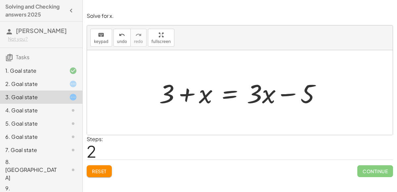
click at [227, 89] on div at bounding box center [243, 93] width 174 height 34
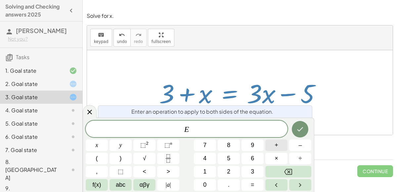
click at [276, 149] on span "+" at bounding box center [277, 145] width 4 height 9
click at [227, 160] on button "5" at bounding box center [229, 159] width 22 height 12
click at [305, 126] on button "Done" at bounding box center [300, 129] width 17 height 17
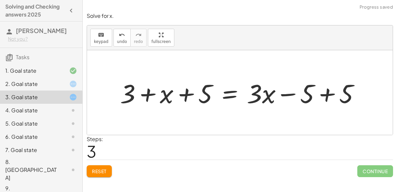
click at [327, 93] on div at bounding box center [243, 93] width 252 height 34
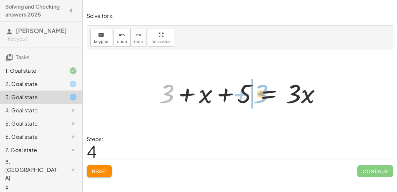
drag, startPoint x: 162, startPoint y: 93, endPoint x: 255, endPoint y: 92, distance: 93.0
click at [255, 92] on div at bounding box center [243, 93] width 174 height 34
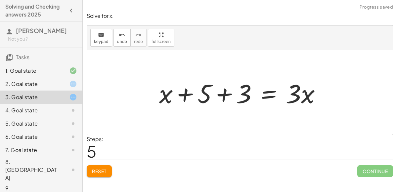
click at [220, 93] on div at bounding box center [243, 93] width 174 height 34
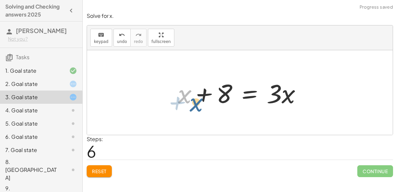
drag, startPoint x: 182, startPoint y: 95, endPoint x: 188, endPoint y: 99, distance: 7.6
click at [188, 99] on div at bounding box center [243, 93] width 136 height 34
click at [247, 91] on div at bounding box center [243, 93] width 136 height 34
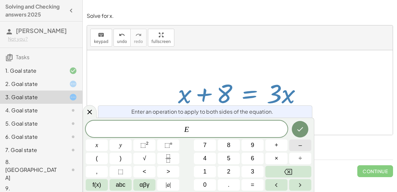
click at [298, 147] on button "–" at bounding box center [300, 146] width 22 height 12
click at [108, 140] on div at bounding box center [97, 146] width 22 height 12
click at [295, 132] on button "Done" at bounding box center [300, 129] width 17 height 17
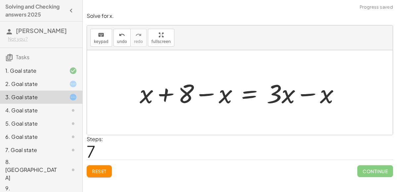
click at [310, 96] on div at bounding box center [242, 93] width 212 height 34
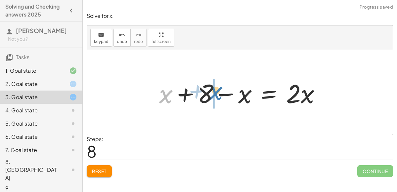
drag, startPoint x: 165, startPoint y: 95, endPoint x: 215, endPoint y: 92, distance: 50.1
click at [215, 92] on div at bounding box center [242, 93] width 173 height 34
click at [220, 94] on div at bounding box center [242, 93] width 173 height 34
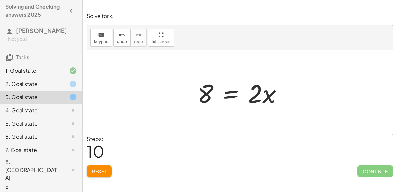
click at [223, 87] on div at bounding box center [242, 93] width 97 height 34
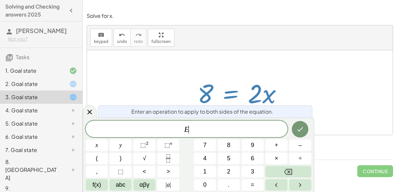
click at [321, 80] on div at bounding box center [240, 92] width 306 height 85
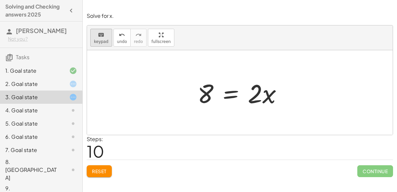
click at [105, 38] on button "keyboard keypad" at bounding box center [101, 38] width 22 height 18
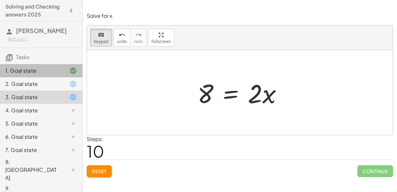
click at [27, 71] on div "1. Goal state" at bounding box center [31, 71] width 53 height 8
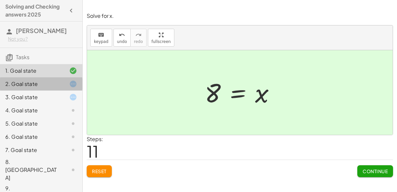
click at [38, 87] on div "2. Goal state" at bounding box center [31, 84] width 53 height 8
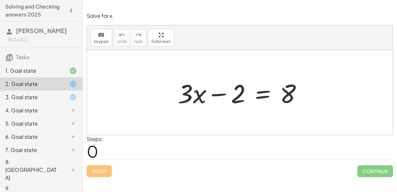
click at [50, 77] on div "2. Goal state" at bounding box center [41, 83] width 82 height 13
click at [42, 117] on div "3. Goal state" at bounding box center [41, 123] width 82 height 13
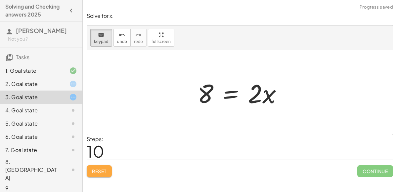
click at [106, 173] on span "Reset" at bounding box center [99, 172] width 15 height 6
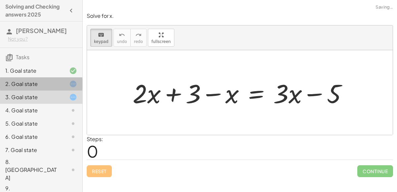
click at [34, 85] on div "2. Goal state" at bounding box center [31, 84] width 53 height 8
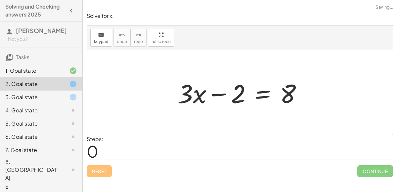
click at [198, 132] on div at bounding box center [240, 92] width 306 height 85
click at [182, 69] on div at bounding box center [240, 92] width 306 height 85
click at [184, 73] on div at bounding box center [240, 92] width 306 height 85
drag, startPoint x: 188, startPoint y: 99, endPoint x: 213, endPoint y: 100, distance: 24.5
click at [213, 100] on div at bounding box center [242, 93] width 136 height 34
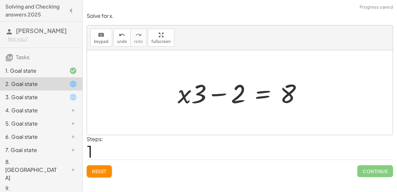
click at [188, 98] on div at bounding box center [242, 93] width 136 height 34
click at [101, 169] on span "Reset" at bounding box center [99, 172] width 15 height 6
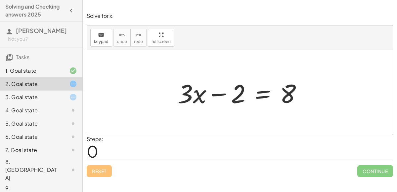
click at [212, 101] on div at bounding box center [242, 93] width 136 height 34
click at [226, 93] on div at bounding box center [242, 93] width 136 height 34
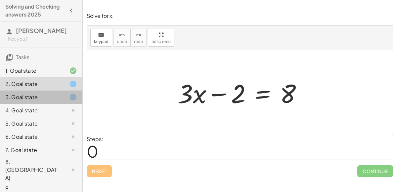
click at [52, 95] on div "3. Goal state" at bounding box center [31, 97] width 53 height 8
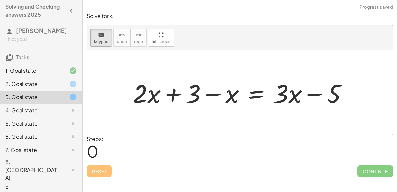
click at [56, 81] on div "2. Goal state" at bounding box center [31, 84] width 53 height 8
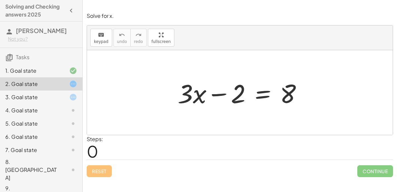
click at [218, 87] on div at bounding box center [242, 93] width 136 height 34
